Goal: Find specific page/section: Find specific page/section

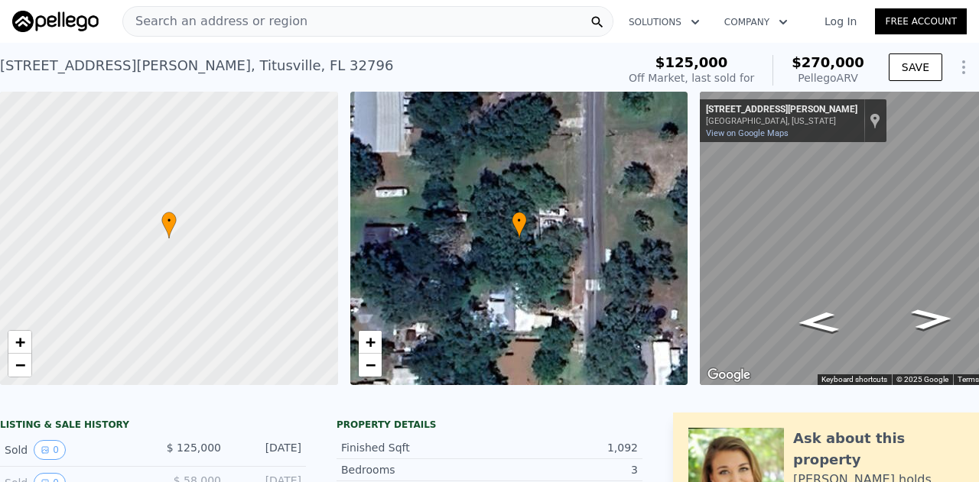
click at [211, 19] on span "Search an address or region" at bounding box center [215, 21] width 184 height 18
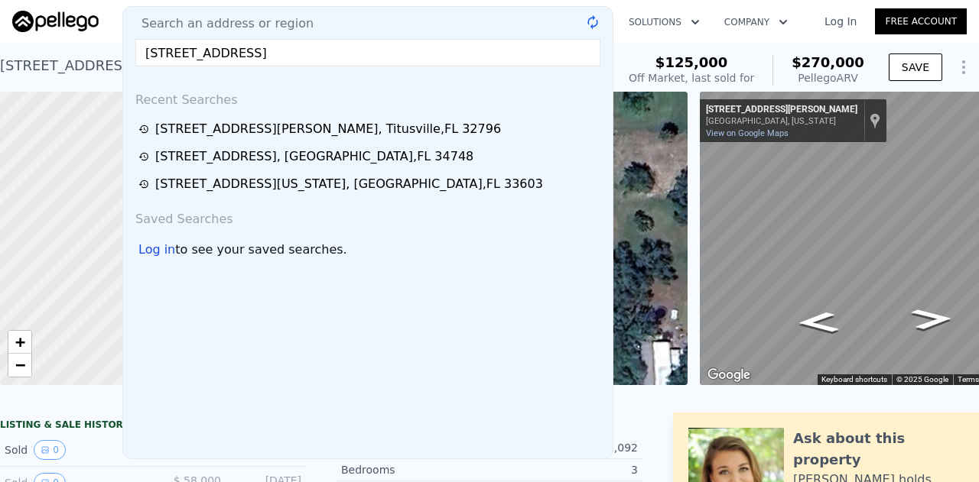
type input "[STREET_ADDRESS]"
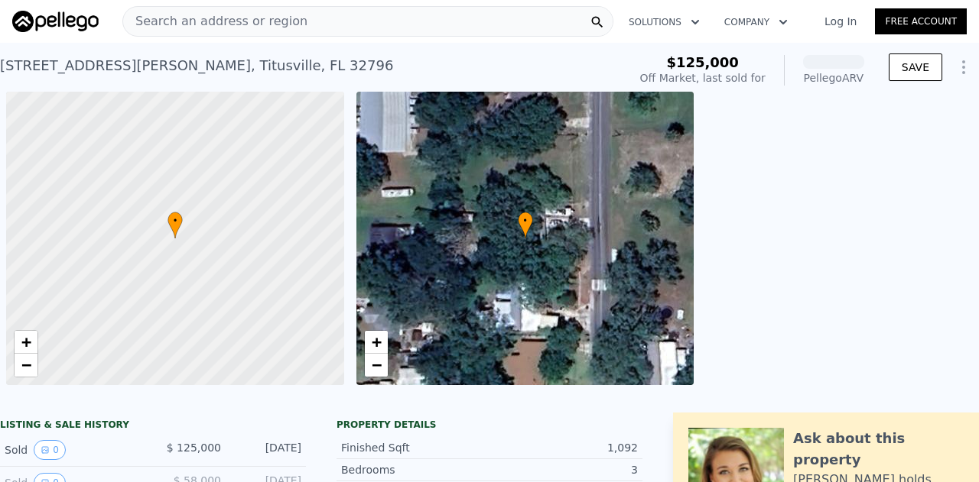
click at [226, 19] on span "Search an address or region" at bounding box center [215, 21] width 184 height 18
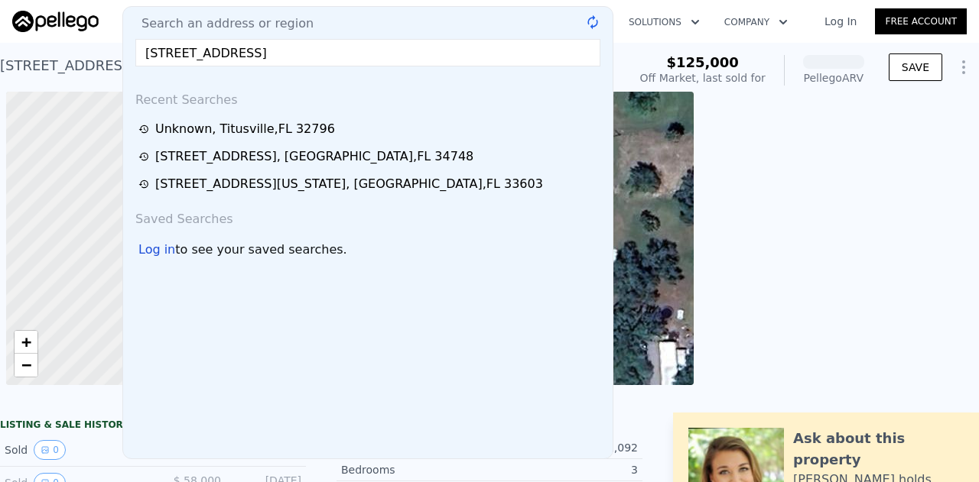
click at [226, 19] on span "Search an address or region" at bounding box center [221, 24] width 184 height 18
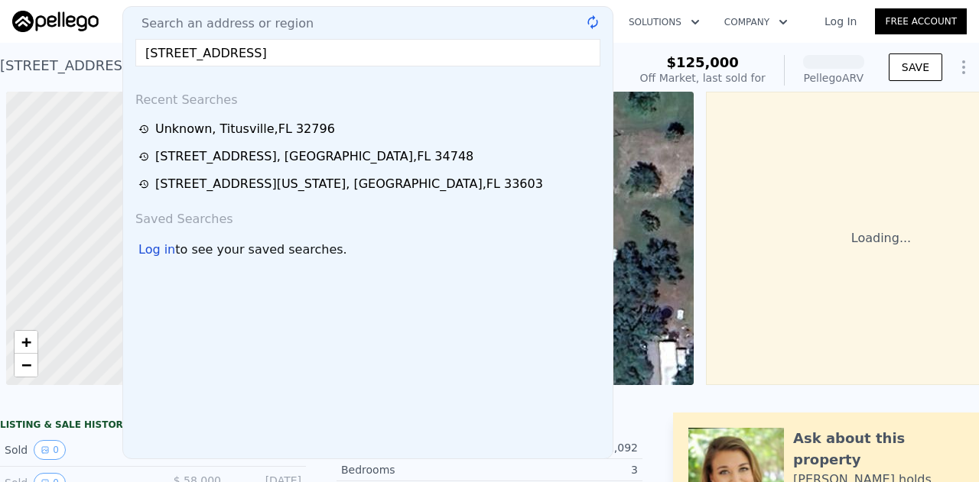
scroll to position [0, 6]
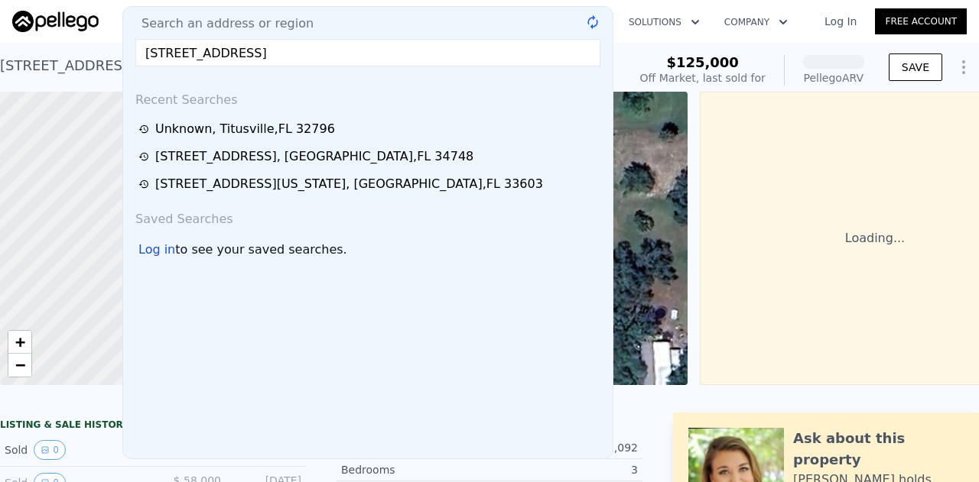
click at [395, 46] on input "[STREET_ADDRESS]" at bounding box center [367, 53] width 465 height 28
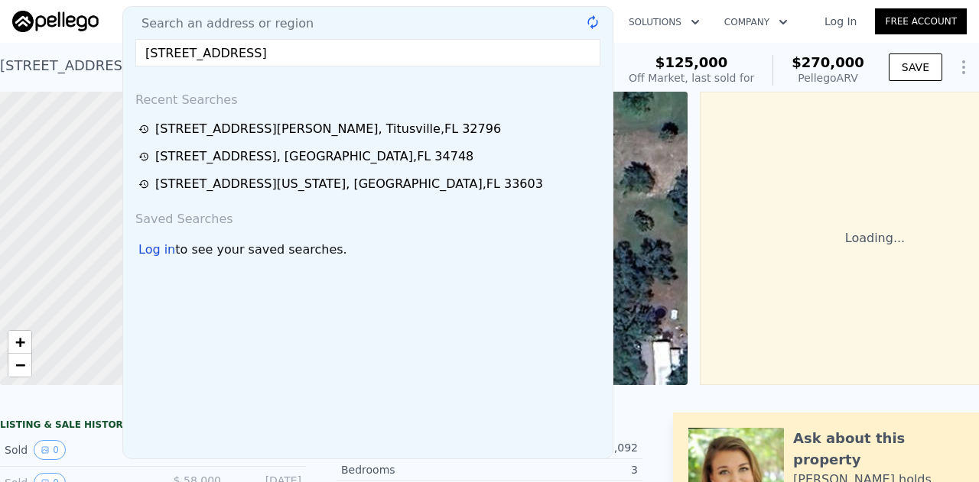
type input "[STREET_ADDRESS]"
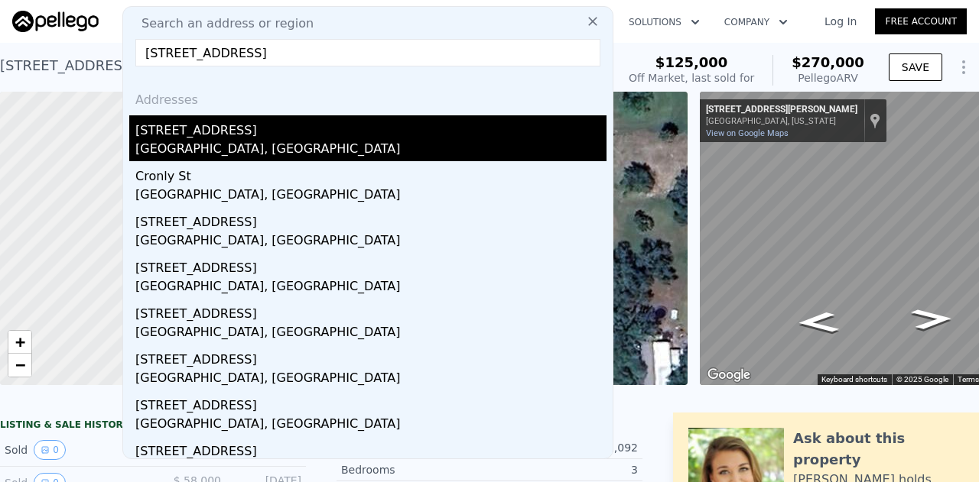
click at [292, 148] on div "[GEOGRAPHIC_DATA], [GEOGRAPHIC_DATA]" at bounding box center [370, 150] width 471 height 21
